Goal: Task Accomplishment & Management: Complete application form

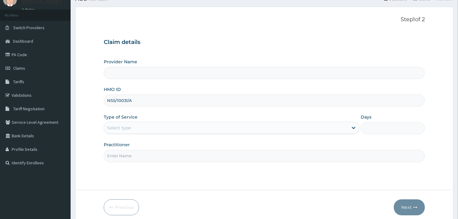
scroll to position [52, 0]
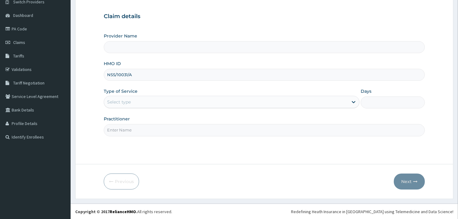
type input "NSS/10031/A"
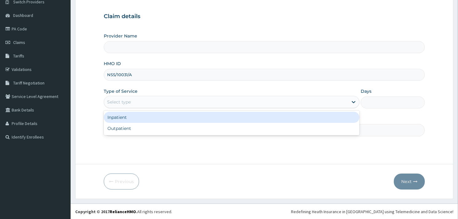
click at [142, 104] on div "Select type" at bounding box center [226, 102] width 244 height 10
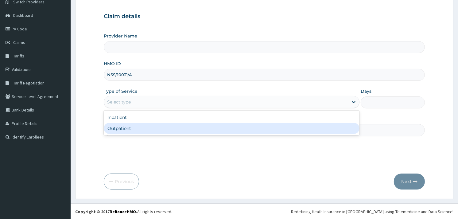
click at [131, 130] on div "Outpatient" at bounding box center [232, 128] width 256 height 11
type input "1"
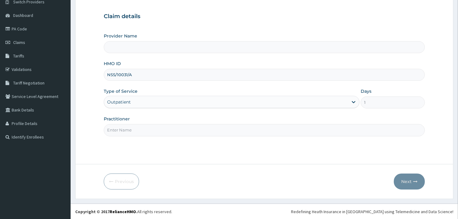
type input "Reliance Family Clinics (RFC) - [GEOGRAPHIC_DATA]"
click at [131, 130] on input "Practitioner" at bounding box center [264, 130] width 321 height 12
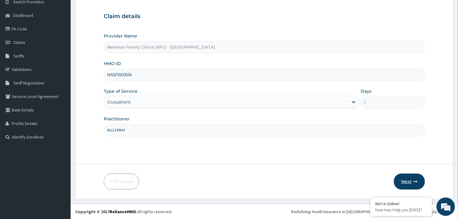
type input "ALLIYAH"
click at [410, 181] on button "Next" at bounding box center [409, 181] width 31 height 16
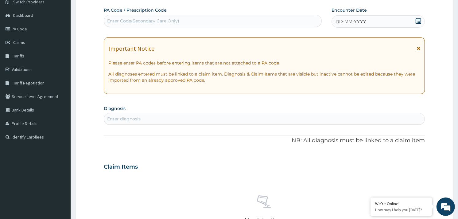
scroll to position [0, 0]
click at [152, 19] on div "Enter Code(Secondary Care Only)" at bounding box center [143, 21] width 72 height 6
paste input "PA/C79502"
type input "PA/C79502"
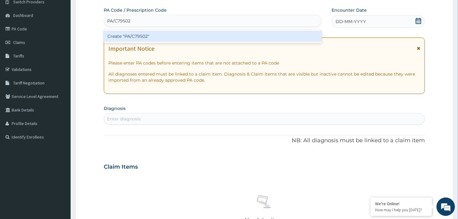
click at [164, 36] on div "Create "PA/C79502"" at bounding box center [213, 36] width 218 height 11
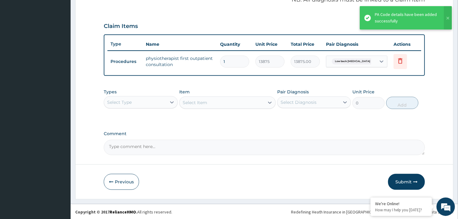
click at [403, 183] on button "Submit" at bounding box center [406, 182] width 37 height 16
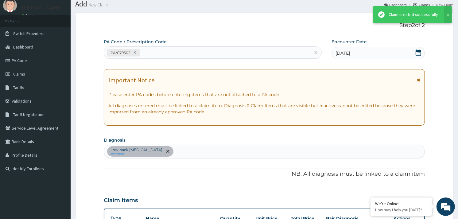
scroll to position [194, 0]
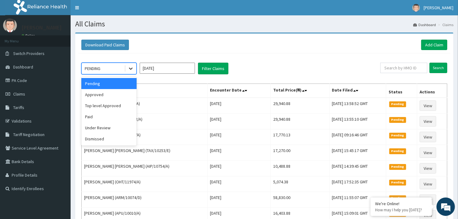
click at [131, 69] on icon at bounding box center [131, 69] width 4 height 2
click at [107, 95] on div "Approved" at bounding box center [108, 94] width 55 height 11
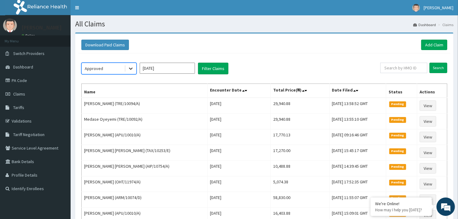
click at [132, 68] on icon at bounding box center [131, 69] width 4 height 2
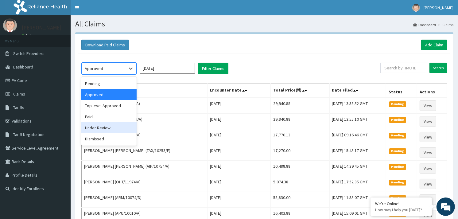
click at [107, 128] on div "Under Review" at bounding box center [108, 127] width 55 height 11
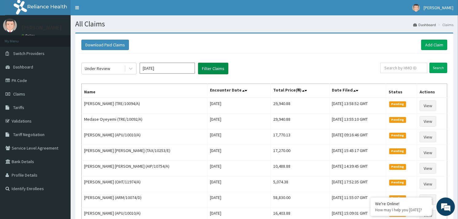
click at [211, 68] on button "Filter Claims" at bounding box center [213, 69] width 30 height 12
